Goal: Transaction & Acquisition: Purchase product/service

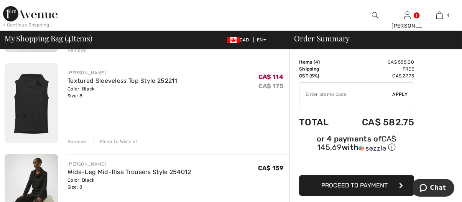
scroll to position [307, 0]
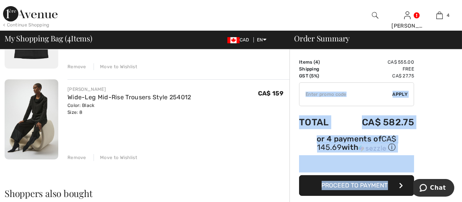
drag, startPoint x: 299, startPoint y: 96, endPoint x: 315, endPoint y: 96, distance: 16.5
click at [303, 96] on div "Order Summary Details Items ( 4 ) CA$ 555.00 Promo code CA$ 0.00 Shipping Free …" at bounding box center [376, 107] width 173 height 729
drag, startPoint x: 321, startPoint y: 90, endPoint x: 328, endPoint y: 94, distance: 7.6
click at [321, 90] on input "TEXT" at bounding box center [346, 94] width 93 height 23
click at [360, 93] on input "TEXT" at bounding box center [346, 94] width 93 height 23
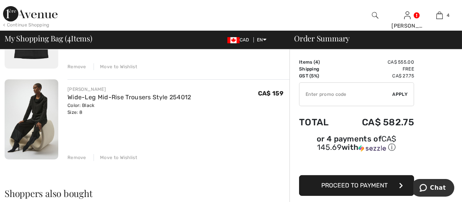
click at [245, 111] on div "JOSEPH RIBKOFF Wide-Leg Mid-Rise Trousers Style 254012 Color: Black Size: 8 Fin…" at bounding box center [179, 101] width 222 height 30
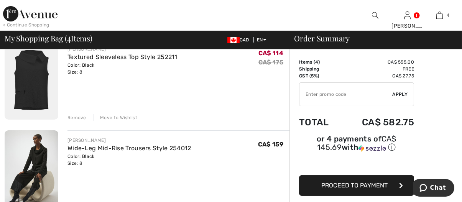
scroll to position [345, 0]
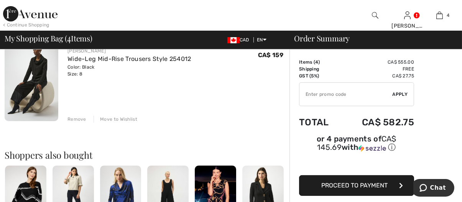
click at [124, 119] on div "Move to Wishlist" at bounding box center [116, 119] width 44 height 7
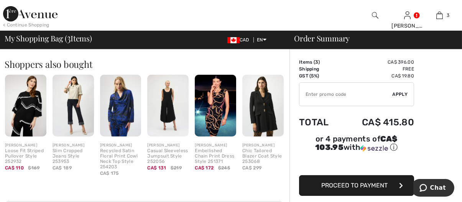
click at [324, 96] on input "TEXT" at bounding box center [346, 94] width 93 height 23
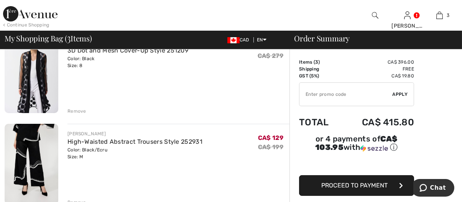
scroll to position [0, 0]
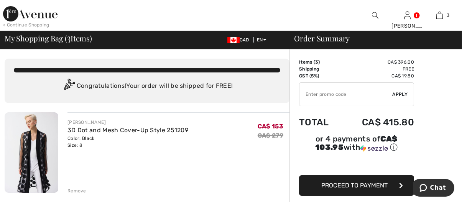
click at [17, 15] on img at bounding box center [30, 13] width 54 height 15
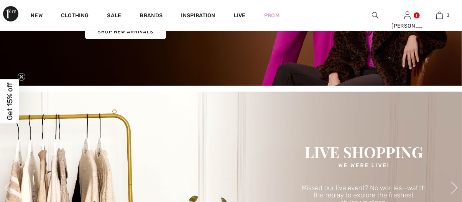
scroll to position [115, 0]
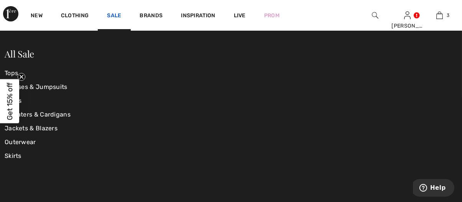
click at [117, 15] on link "Sale" at bounding box center [114, 16] width 14 height 8
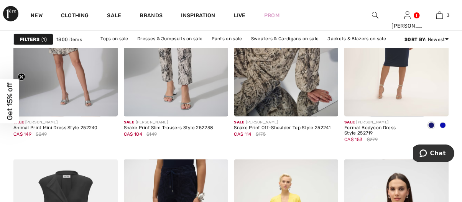
scroll to position [2110, 0]
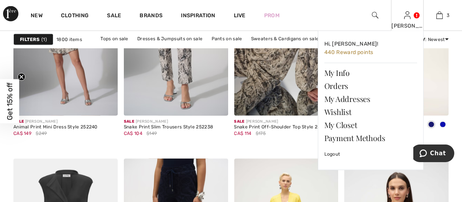
click at [408, 26] on div "[PERSON_NAME]" at bounding box center [407, 26] width 31 height 8
click at [343, 110] on link "Wishlist" at bounding box center [370, 111] width 93 height 13
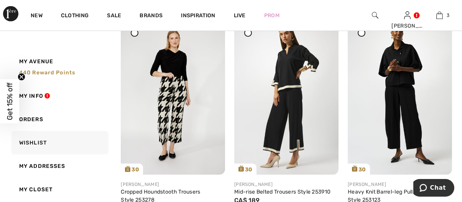
scroll to position [1074, 0]
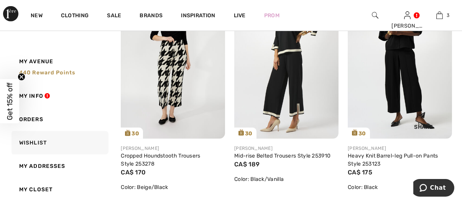
click at [404, 79] on img at bounding box center [400, 60] width 104 height 156
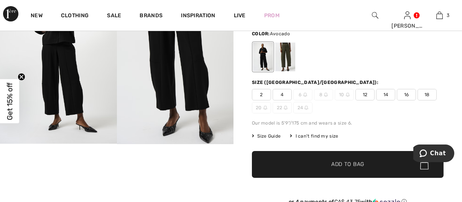
click at [285, 60] on div at bounding box center [285, 57] width 20 height 29
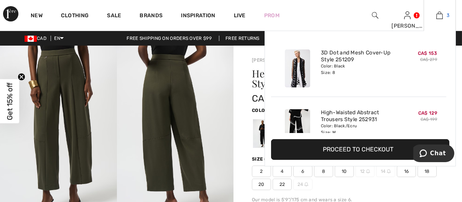
click at [440, 18] on img at bounding box center [439, 15] width 7 height 9
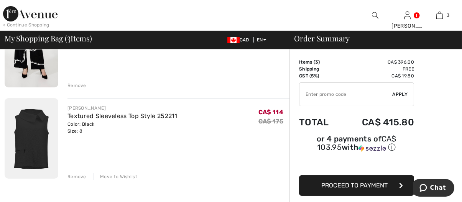
scroll to position [230, 0]
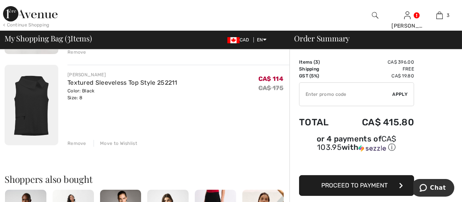
click at [107, 142] on div "Move to Wishlist" at bounding box center [116, 143] width 44 height 7
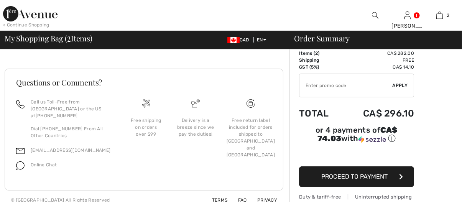
scroll to position [0, 0]
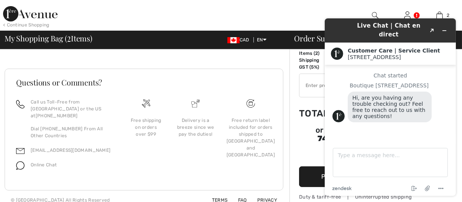
click at [257, 0] on div at bounding box center [176, 15] width 231 height 31
drag, startPoint x: 307, startPoint y: 7, endPoint x: 300, endPoint y: 1, distance: 9.0
click at [307, 7] on div "< Continue Shopping [PERSON_NAME] Hi, [PERSON_NAME]! 440 Reward points My Info …" at bounding box center [231, 15] width 462 height 31
